Goal: Transaction & Acquisition: Obtain resource

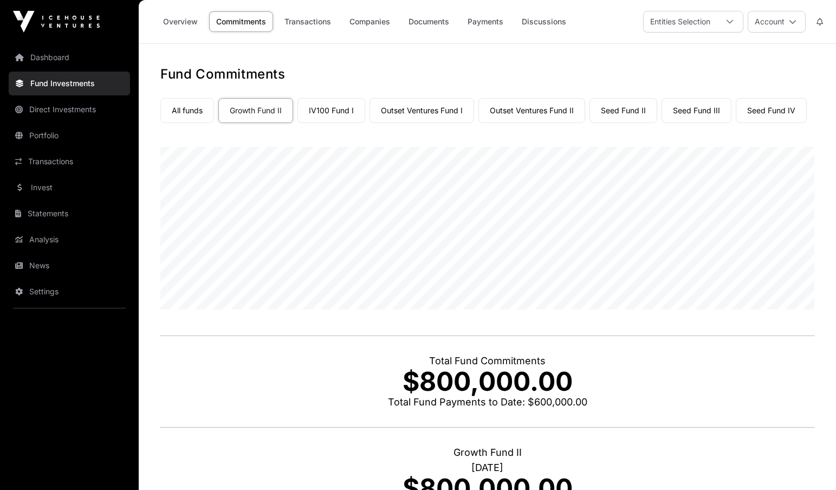
click at [321, 22] on link "Transactions" at bounding box center [307, 21] width 61 height 21
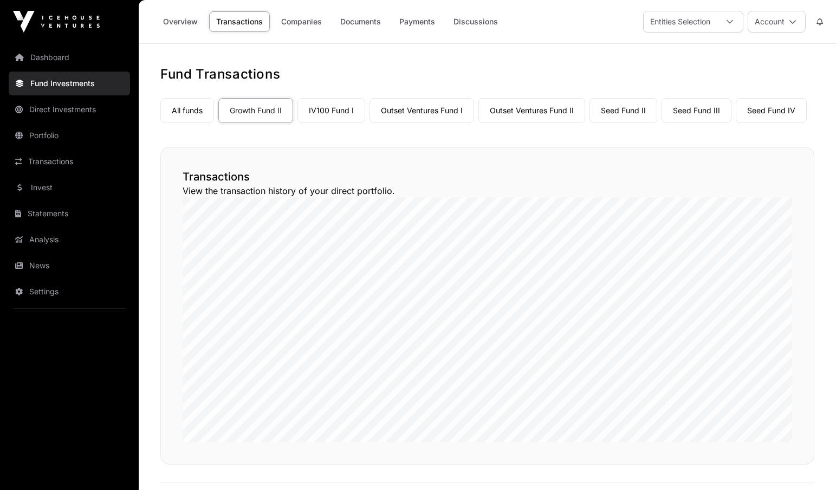
click at [686, 26] on div "Entities Selection" at bounding box center [679, 21] width 73 height 21
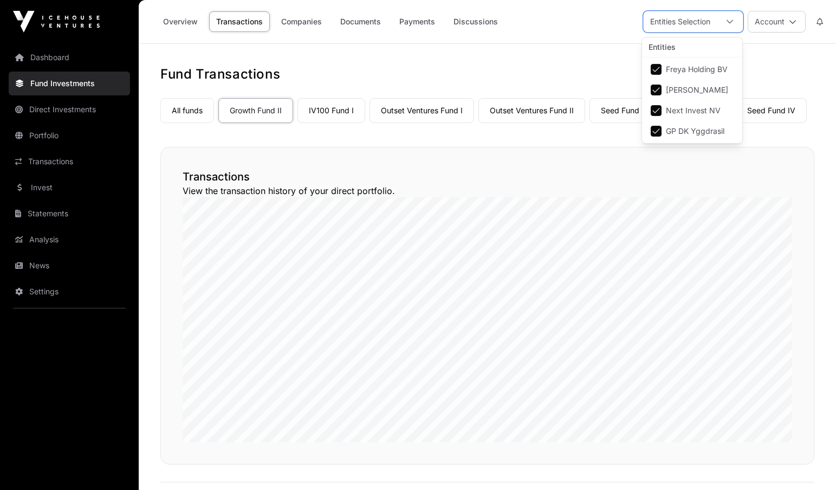
scroll to position [11, 7]
click at [770, 24] on button "Account" at bounding box center [776, 22] width 58 height 22
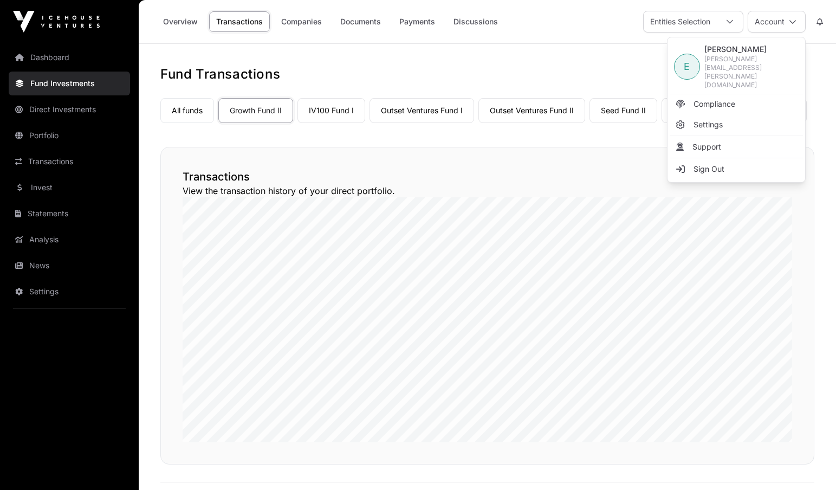
click at [736, 17] on div at bounding box center [730, 21] width 26 height 21
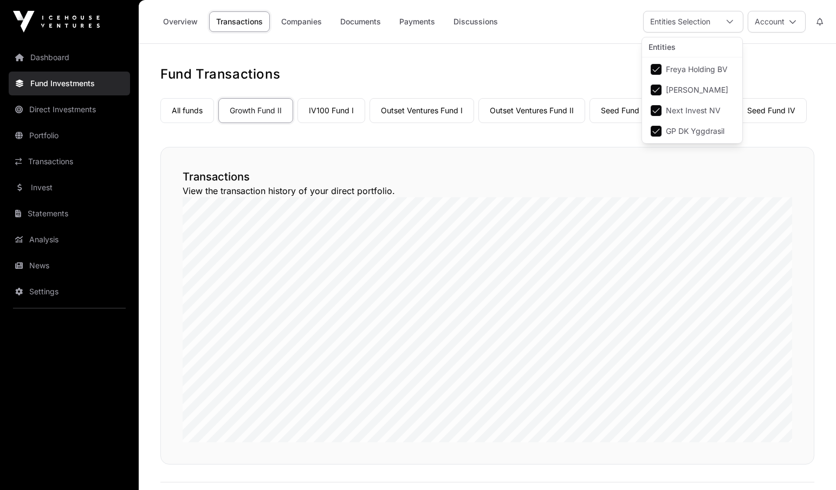
click at [657, 125] on li "GP DK Yggdrasil" at bounding box center [692, 130] width 96 height 19
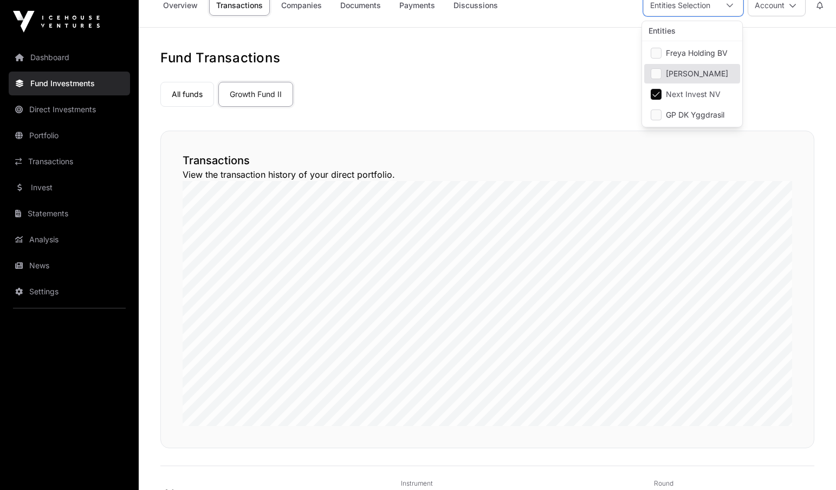
scroll to position [0, 0]
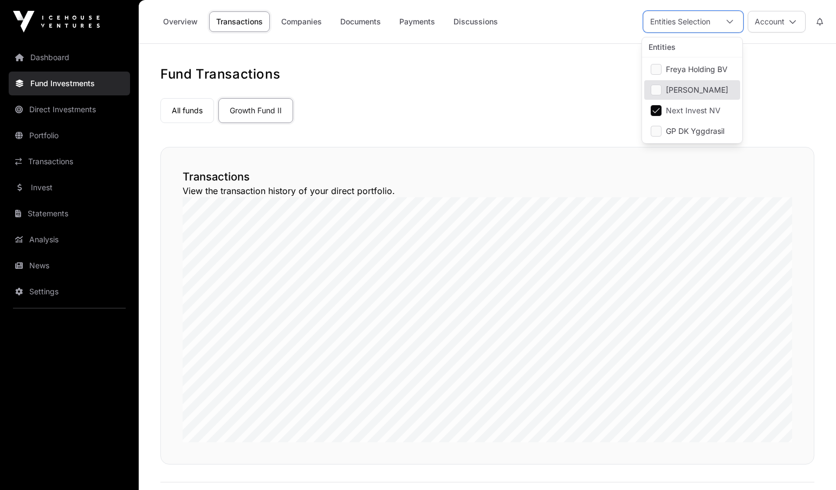
click at [342, 114] on div "All funds Growth Fund II" at bounding box center [487, 108] width 654 height 29
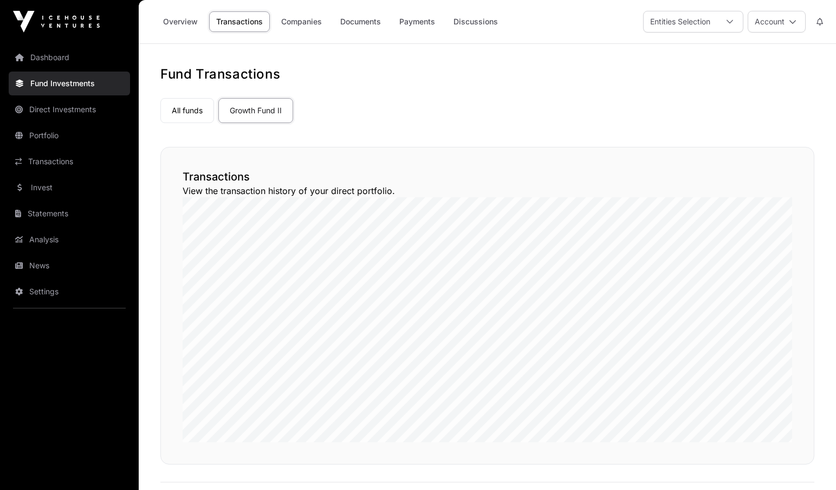
click at [38, 216] on link "Statements" at bounding box center [69, 213] width 121 height 24
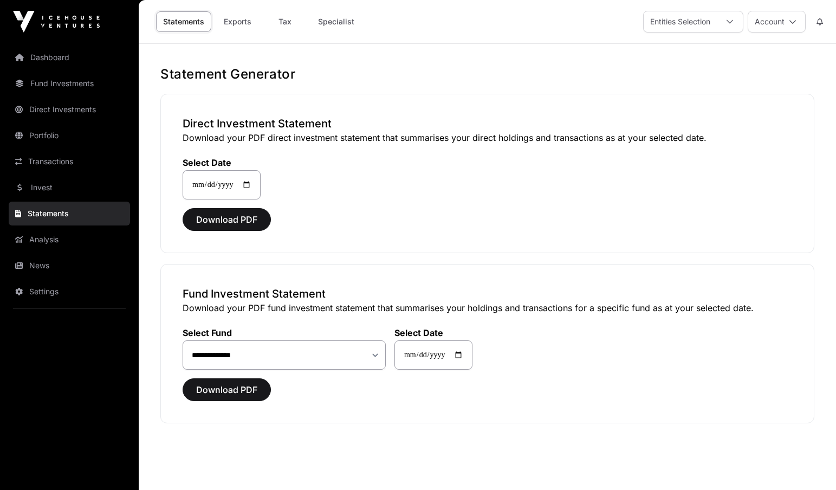
click at [613, 191] on div "**********" at bounding box center [487, 171] width 609 height 55
click at [665, 22] on div "Entities Selection" at bounding box center [679, 21] width 73 height 21
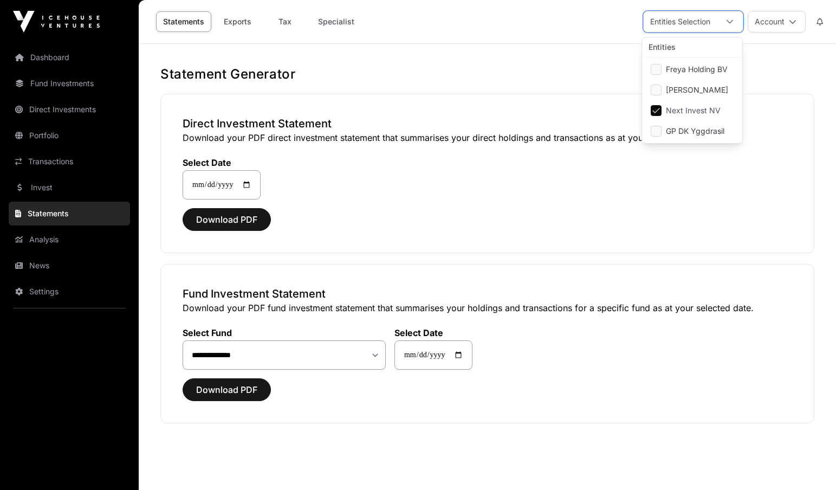
scroll to position [11, 7]
click at [604, 203] on div "**********" at bounding box center [487, 173] width 654 height 159
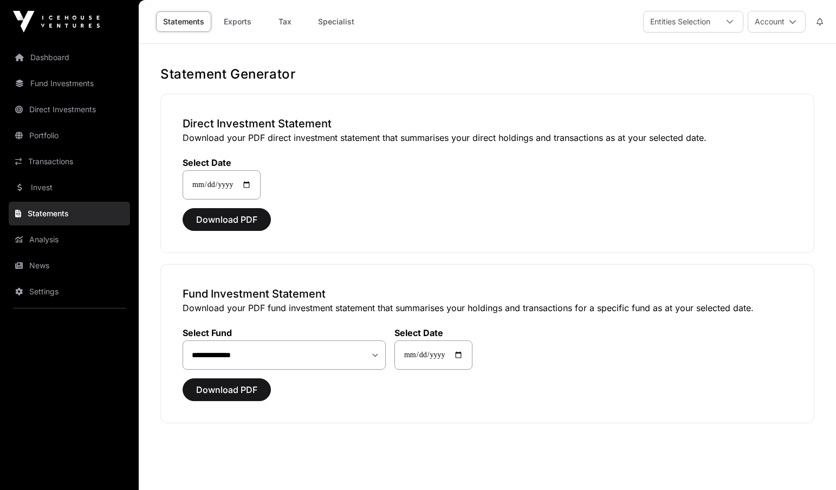
click at [416, 224] on div "Download PDF" at bounding box center [487, 219] width 609 height 23
click at [58, 264] on link "News" at bounding box center [69, 265] width 121 height 24
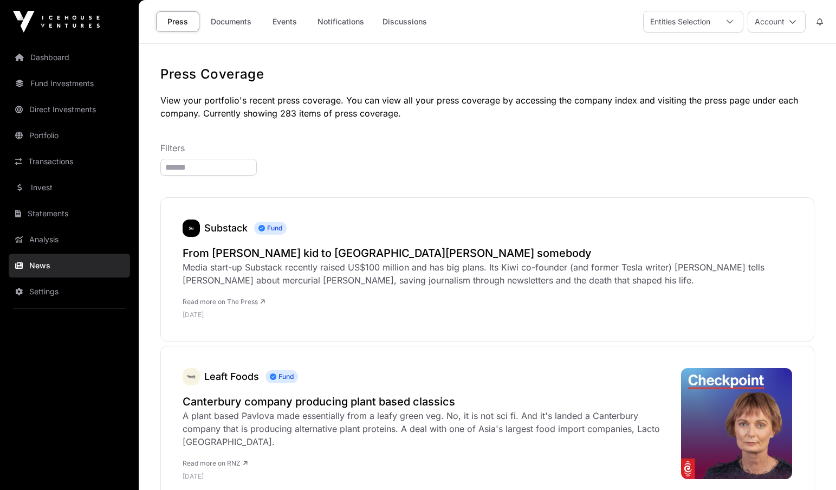
click at [51, 291] on link "Settings" at bounding box center [69, 291] width 121 height 24
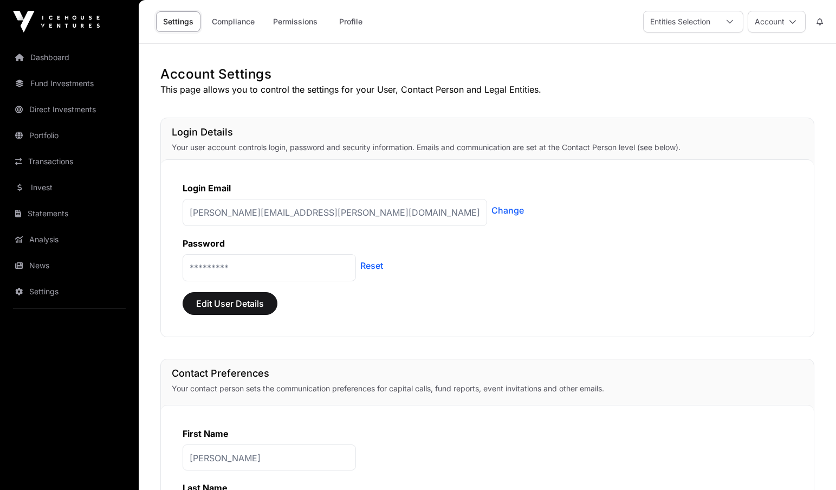
click at [223, 24] on link "Compliance" at bounding box center [233, 21] width 57 height 21
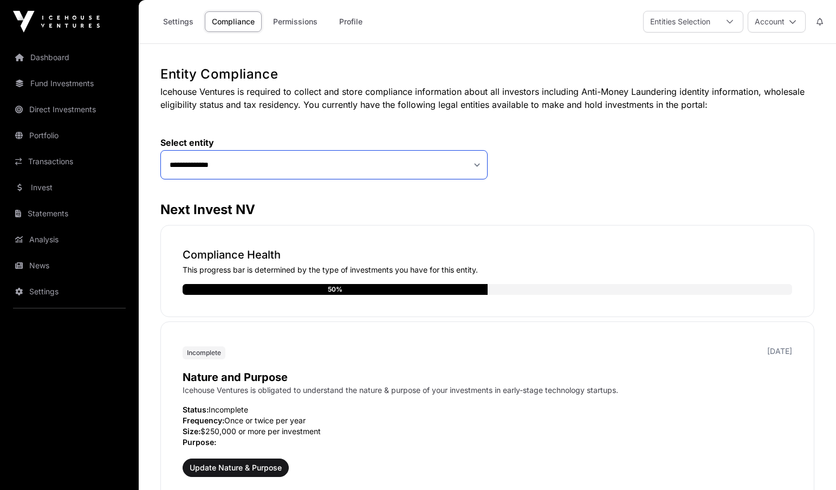
click at [281, 161] on select "**********" at bounding box center [323, 164] width 327 height 29
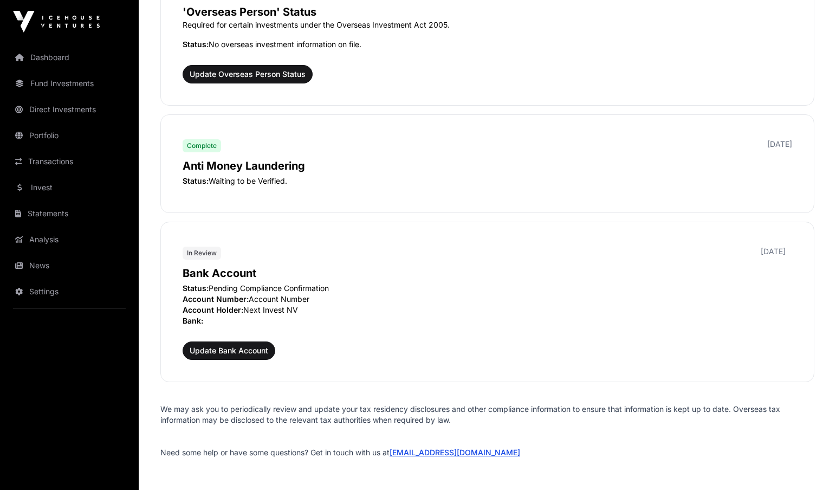
scroll to position [1234, 0]
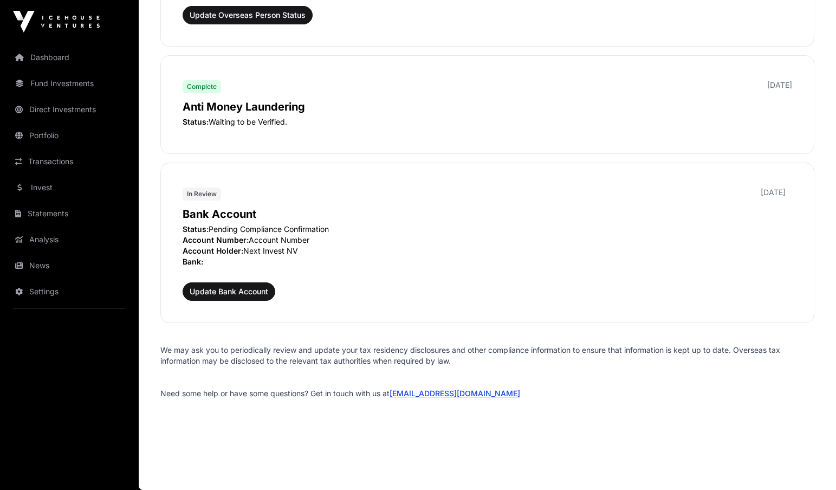
click at [75, 88] on link "Fund Investments" at bounding box center [69, 83] width 121 height 24
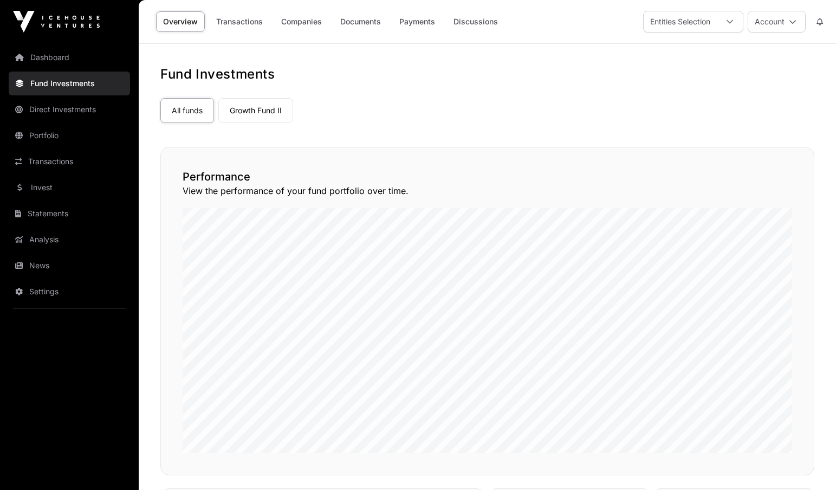
click at [242, 26] on link "Transactions" at bounding box center [239, 21] width 61 height 21
click at [258, 110] on link "Growth Fund II" at bounding box center [255, 110] width 75 height 25
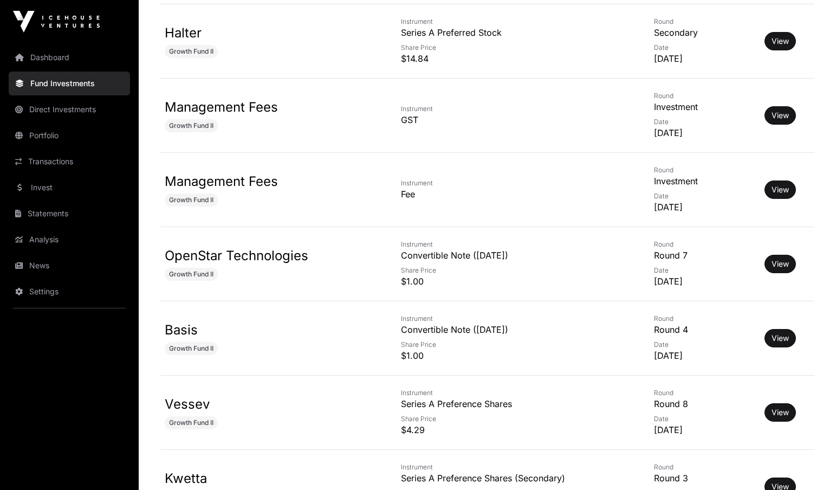
scroll to position [1679, 0]
